Goal: Task Accomplishment & Management: Manage account settings

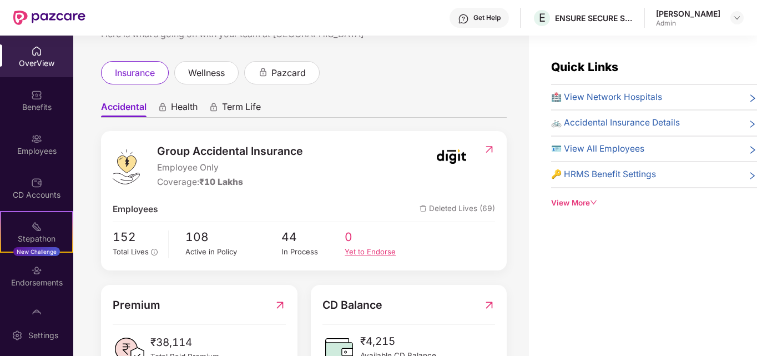
scroll to position [88, 0]
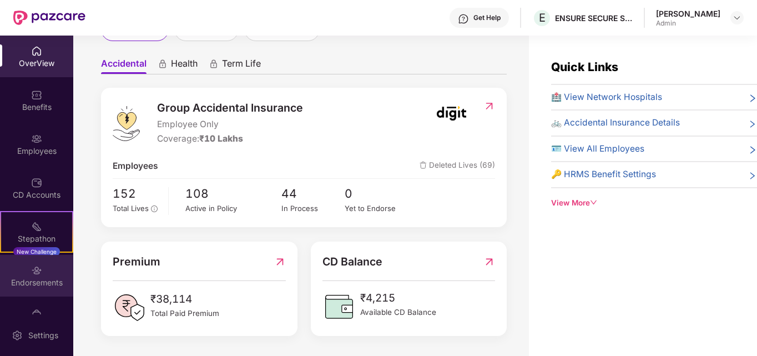
click at [40, 276] on div "Endorsements" at bounding box center [36, 276] width 73 height 42
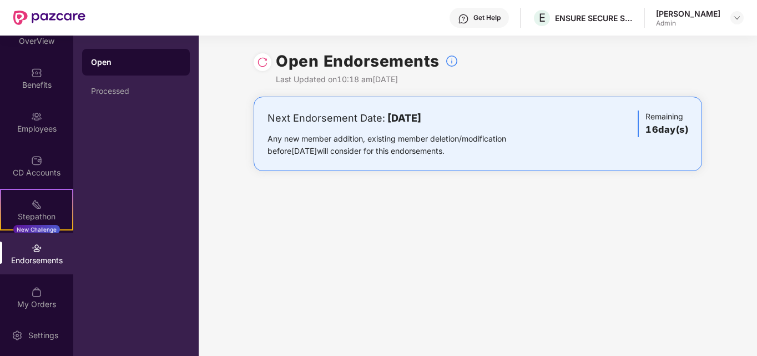
scroll to position [28, 0]
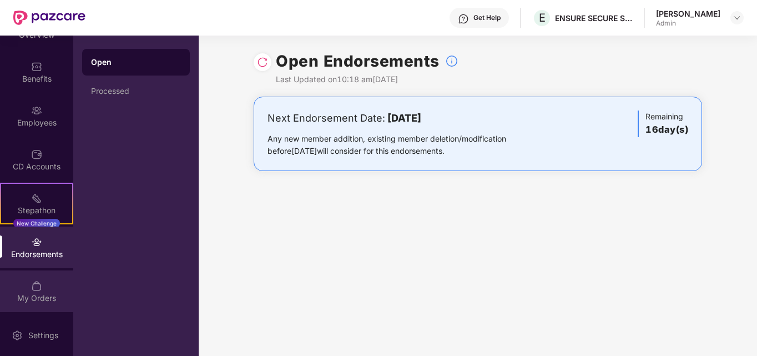
click at [36, 302] on div "My Orders" at bounding box center [36, 297] width 73 height 11
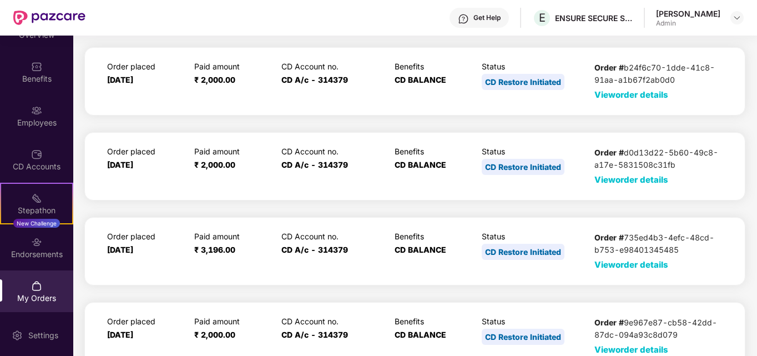
scroll to position [49, 0]
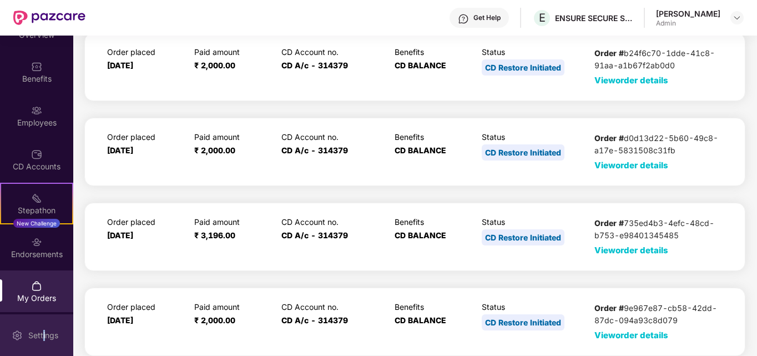
click at [44, 327] on div "Settings" at bounding box center [36, 335] width 73 height 42
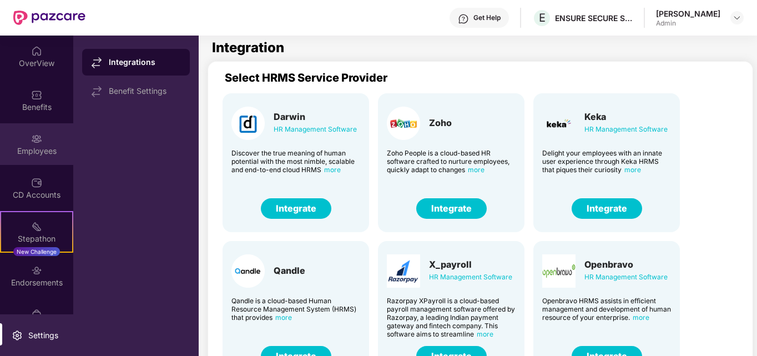
click at [44, 142] on div "Employees" at bounding box center [36, 144] width 73 height 42
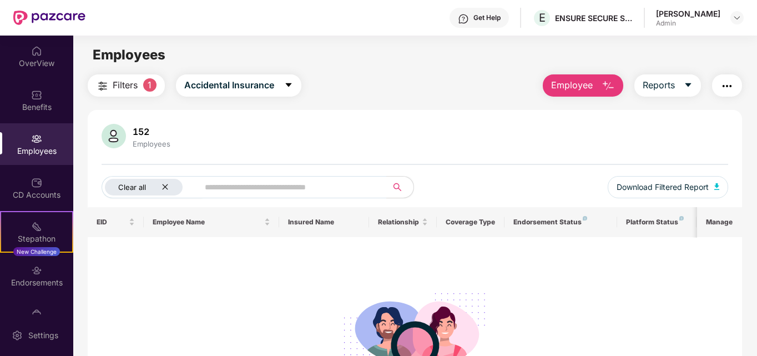
click at [167, 186] on icon "close" at bounding box center [164, 186] width 7 height 7
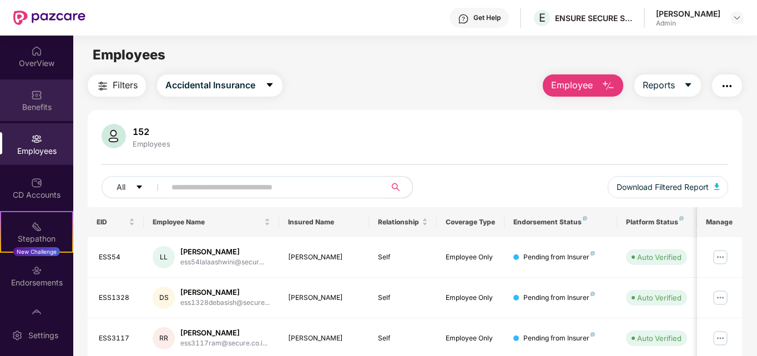
click at [34, 102] on div "Benefits" at bounding box center [36, 107] width 73 height 11
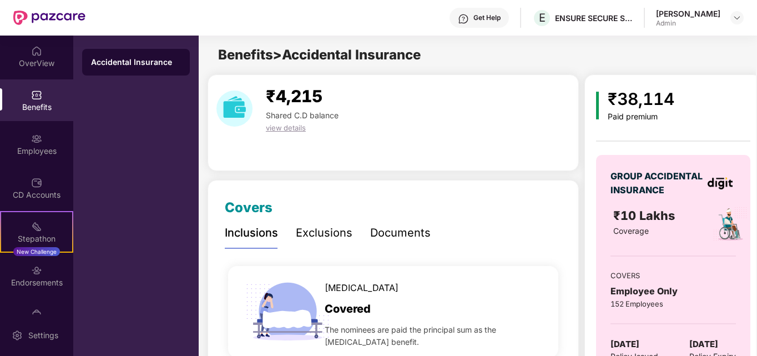
click at [292, 131] on span "view details" at bounding box center [286, 127] width 40 height 9
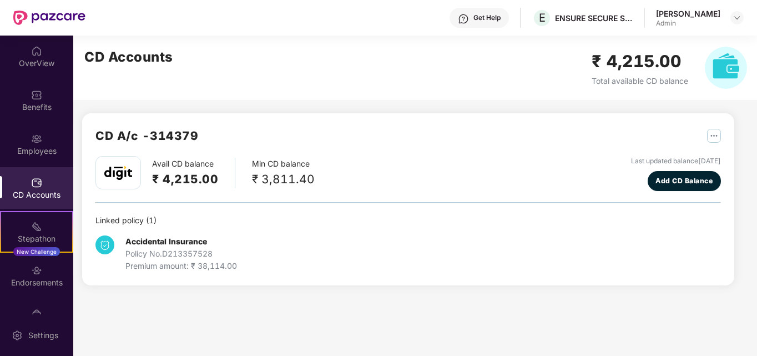
click at [188, 182] on h2 "₹ 4,215.00" at bounding box center [185, 179] width 66 height 18
click at [108, 169] on img at bounding box center [118, 173] width 28 height 14
click at [175, 162] on div "Avail CD balance ₹ 4,215.00" at bounding box center [193, 173] width 83 height 31
click at [173, 132] on h2 "CD A/c - 314379" at bounding box center [146, 135] width 103 height 18
click at [45, 183] on div "CD Accounts" at bounding box center [36, 188] width 73 height 42
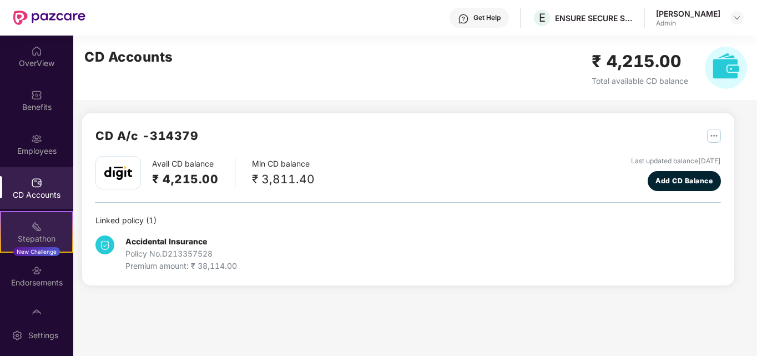
click at [42, 243] on div "Stepathon" at bounding box center [36, 238] width 71 height 11
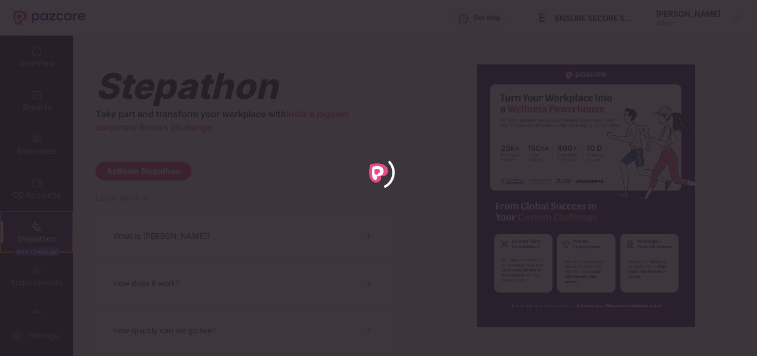
click at [29, 186] on div at bounding box center [378, 178] width 757 height 356
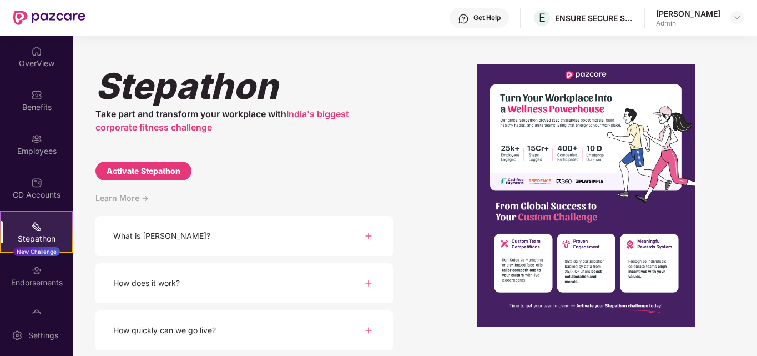
click at [31, 186] on img at bounding box center [36, 182] width 11 height 11
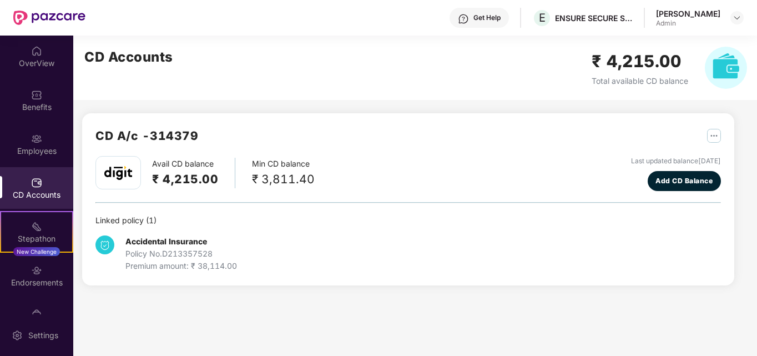
click at [649, 63] on h2 "₹ 4,215.00" at bounding box center [639, 61] width 97 height 26
click at [633, 81] on span "Total available CD balance" at bounding box center [639, 80] width 97 height 9
click at [713, 134] on img "button" at bounding box center [714, 136] width 14 height 14
click at [686, 156] on div "CD Statement" at bounding box center [687, 160] width 51 height 12
click at [185, 241] on b "Accidental Insurance" at bounding box center [166, 240] width 82 height 9
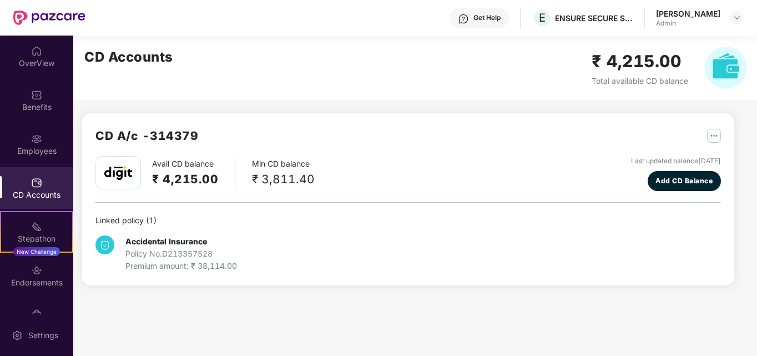
click at [92, 173] on div "CD A/c - 314379 Avail CD balance ₹ 4,215.00 Min CD balance ₹ 3,811.40 Last upda…" at bounding box center [408, 199] width 652 height 172
click at [35, 153] on div "Employees" at bounding box center [36, 150] width 73 height 11
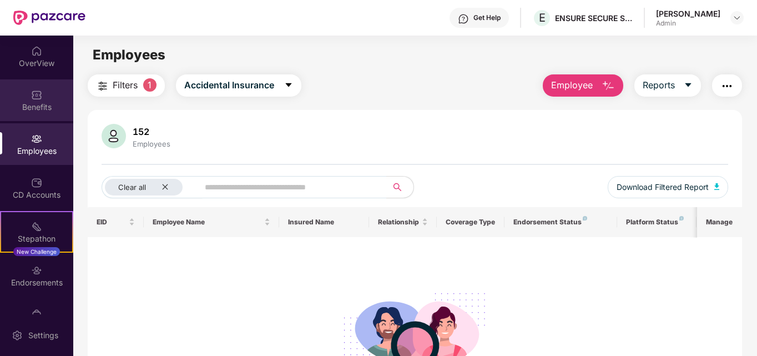
click at [38, 104] on div "Benefits" at bounding box center [36, 107] width 73 height 11
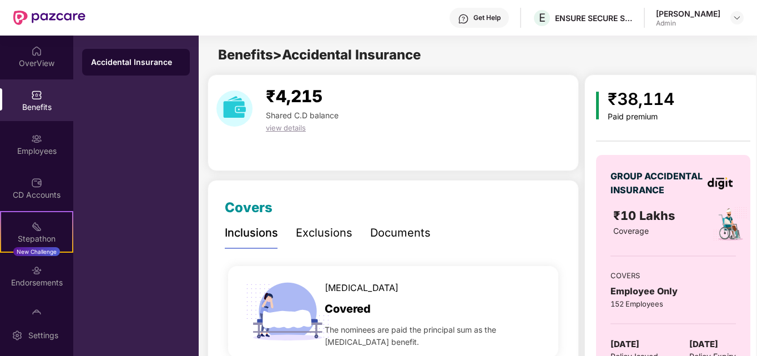
click at [293, 92] on span "₹4,215" at bounding box center [294, 96] width 57 height 20
click at [288, 132] on div "view details" at bounding box center [302, 127] width 82 height 12
click at [41, 64] on div "OverView" at bounding box center [36, 63] width 73 height 11
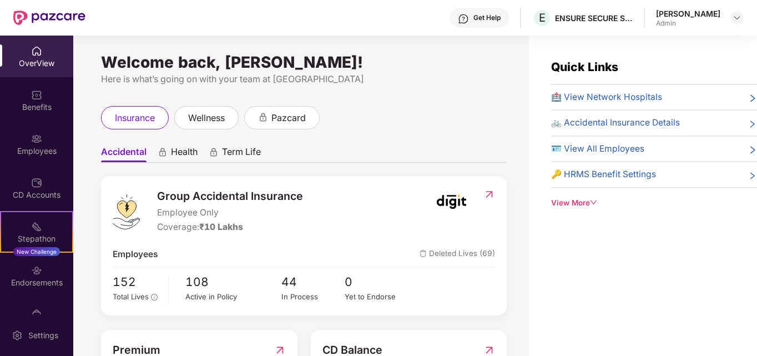
click at [31, 54] on img at bounding box center [36, 50] width 11 height 11
